Goal: Learn about a topic: Learn about a topic

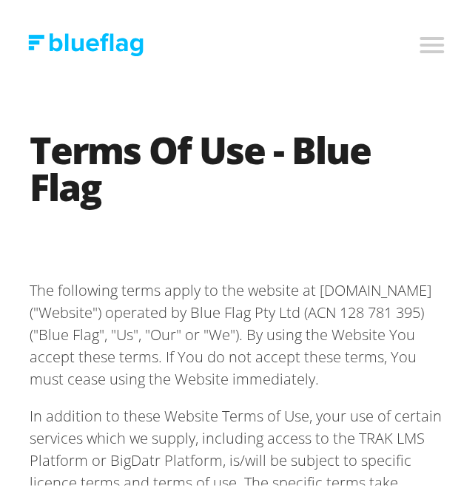
click at [67, 43] on img at bounding box center [85, 38] width 115 height 23
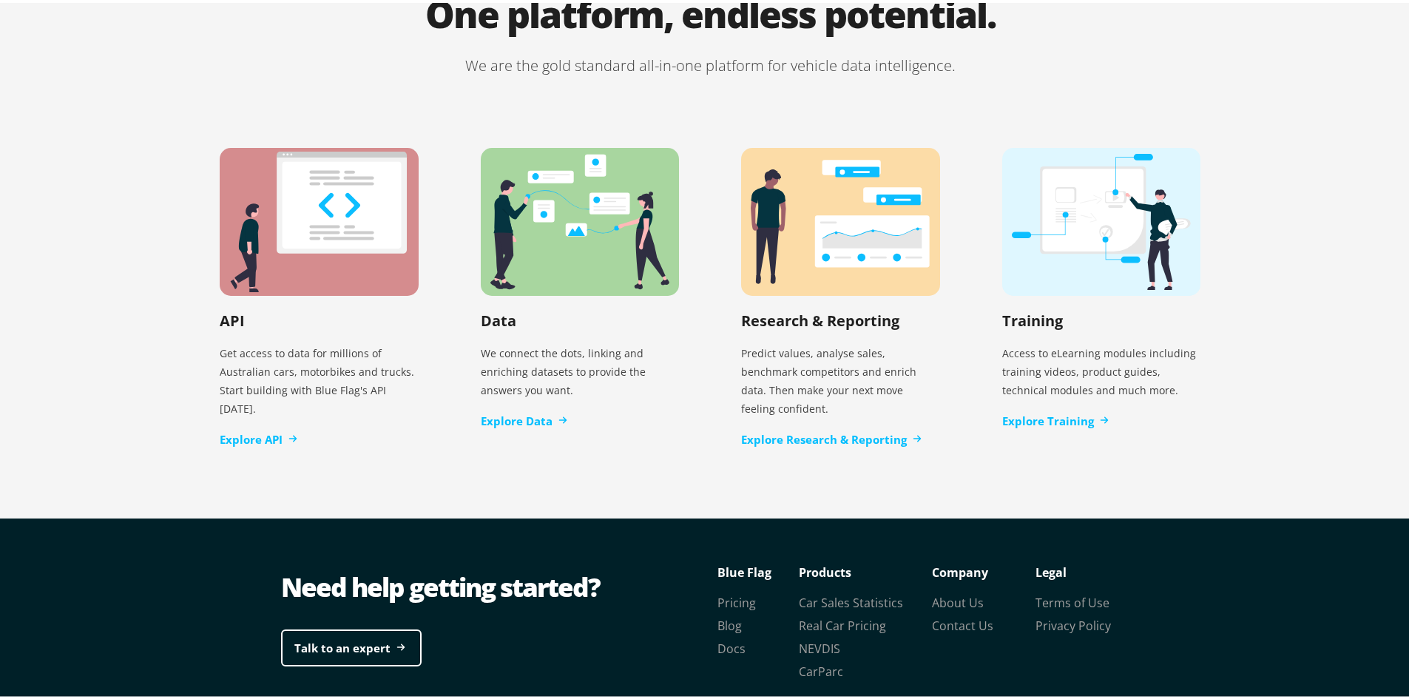
scroll to position [2959, 0]
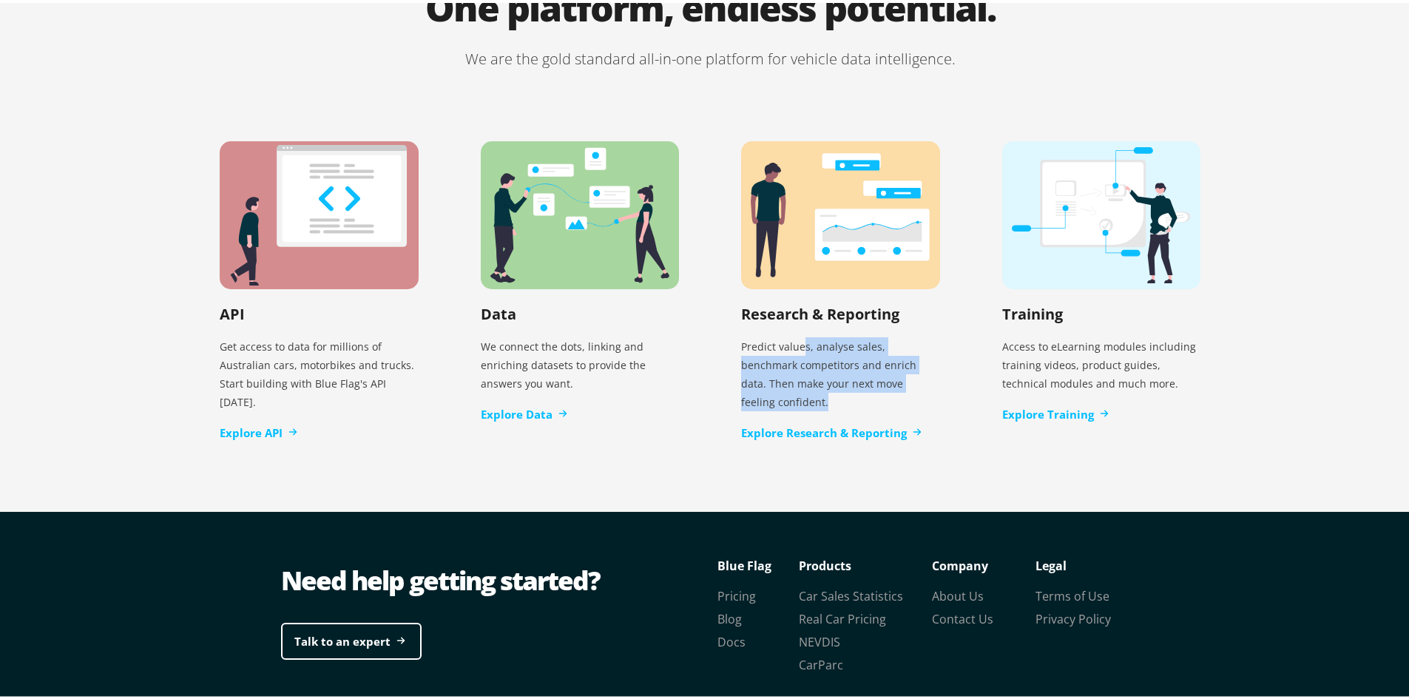
drag, startPoint x: 800, startPoint y: 325, endPoint x: 911, endPoint y: 365, distance: 117.9
click at [460, 365] on p "Predict values, analyse sales, benchmark competitors and enrich data. Then make…" at bounding box center [840, 371] width 199 height 86
click at [460, 401] on div "One platform, endless potential. We are the gold standard all-in-one platform f…" at bounding box center [710, 224] width 1420 height 571
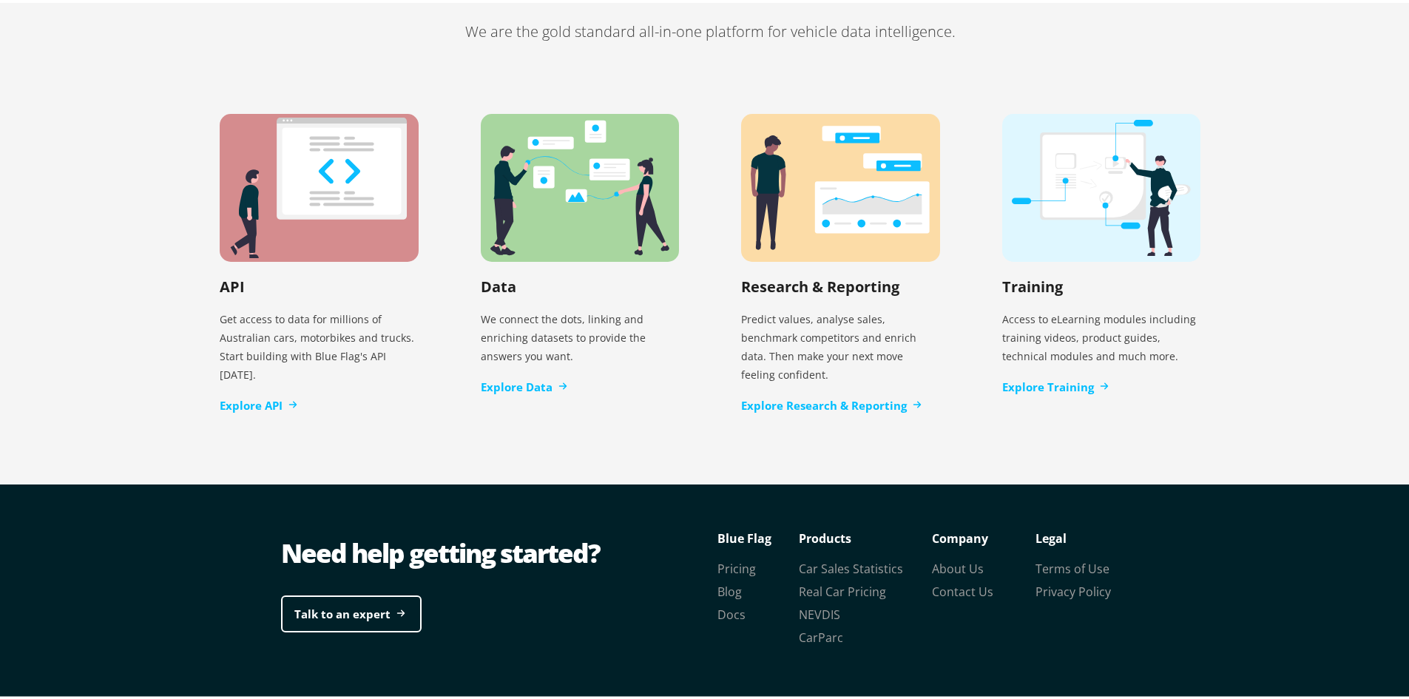
scroll to position [3001, 0]
